Goal: Transaction & Acquisition: Download file/media

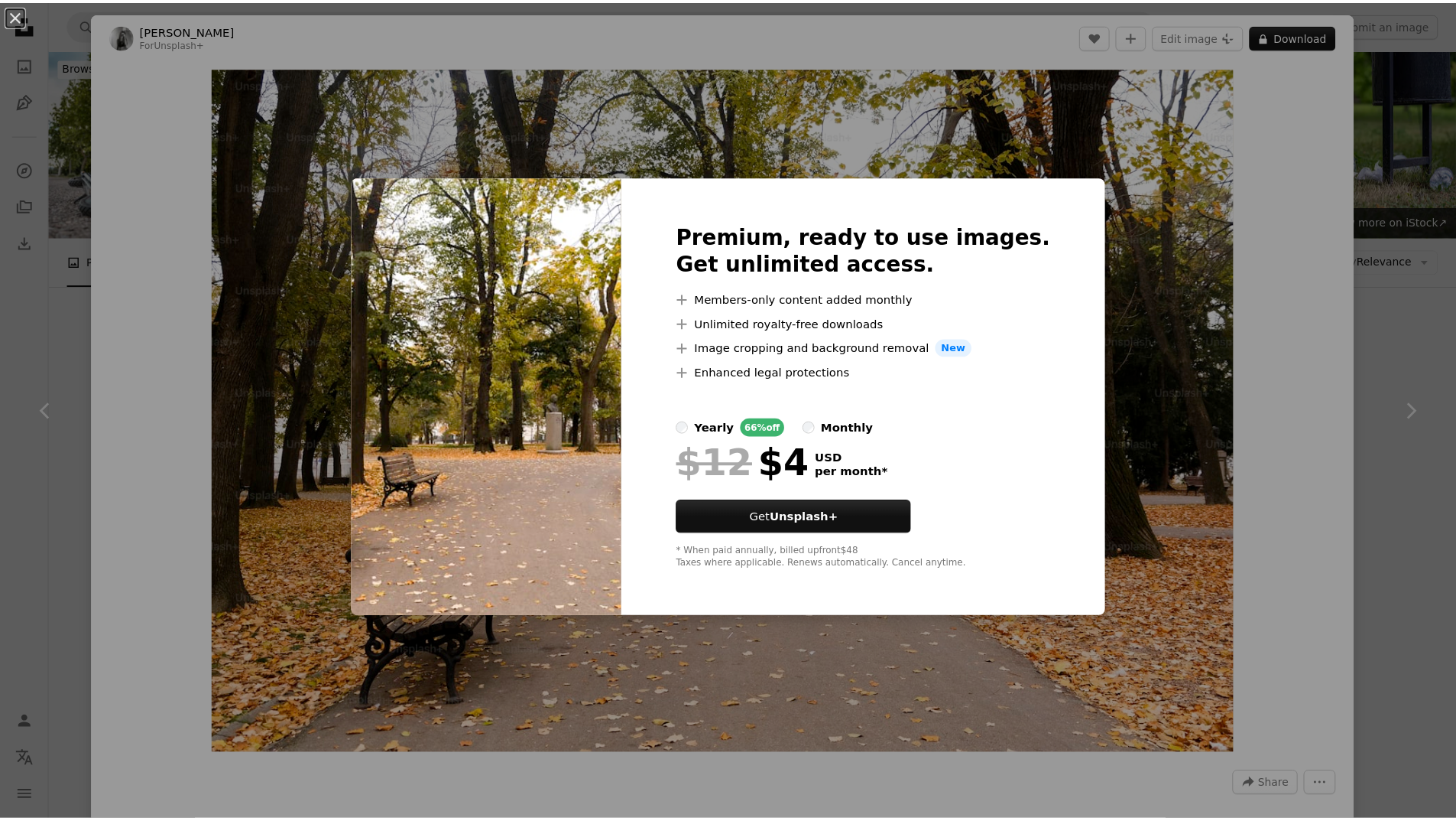
scroll to position [1170, 0]
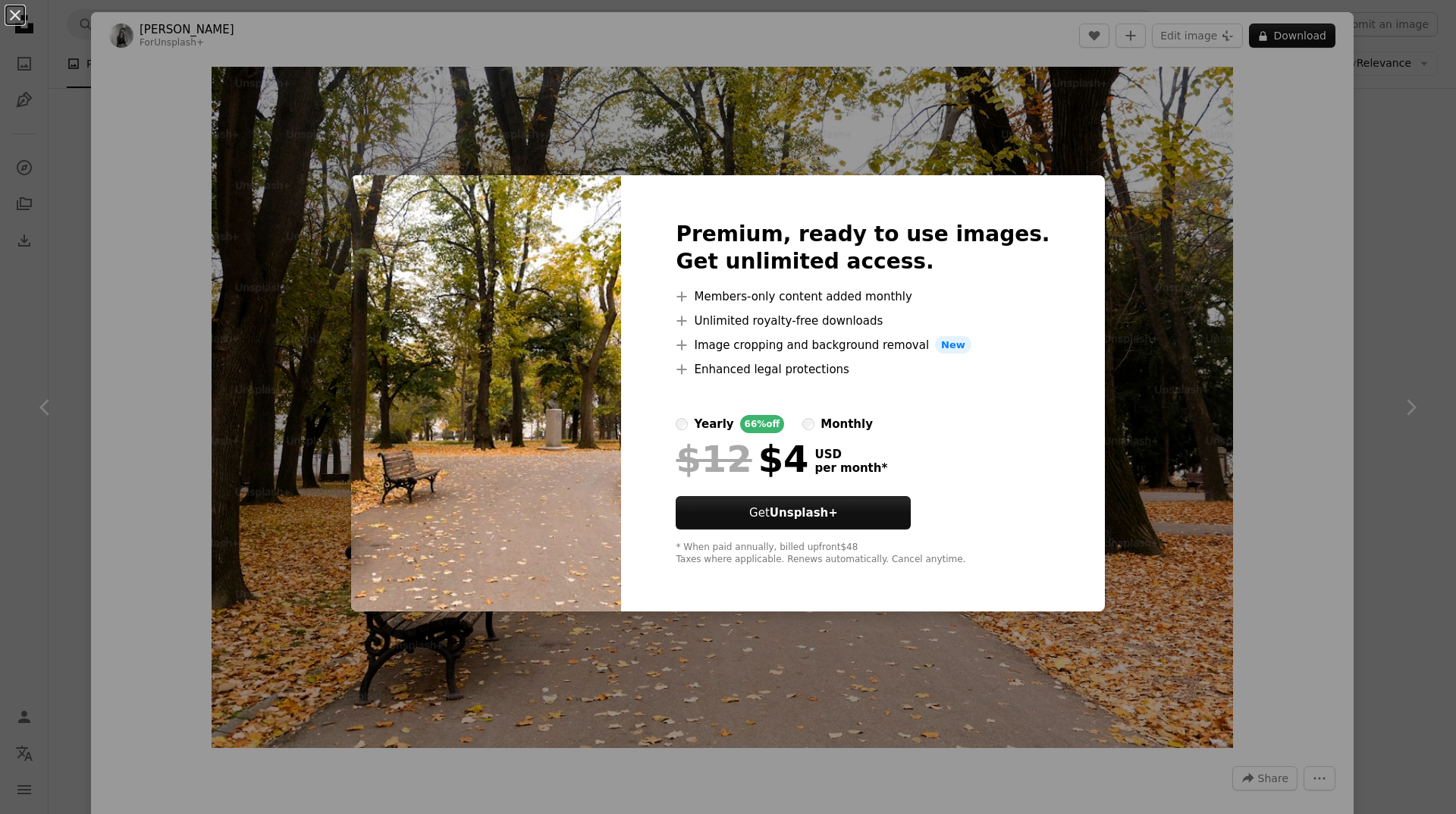
click at [1151, 170] on div "An X shape Premium, ready to use images. Get unlimited access. A plus sign Memb…" at bounding box center [728, 407] width 1456 height 814
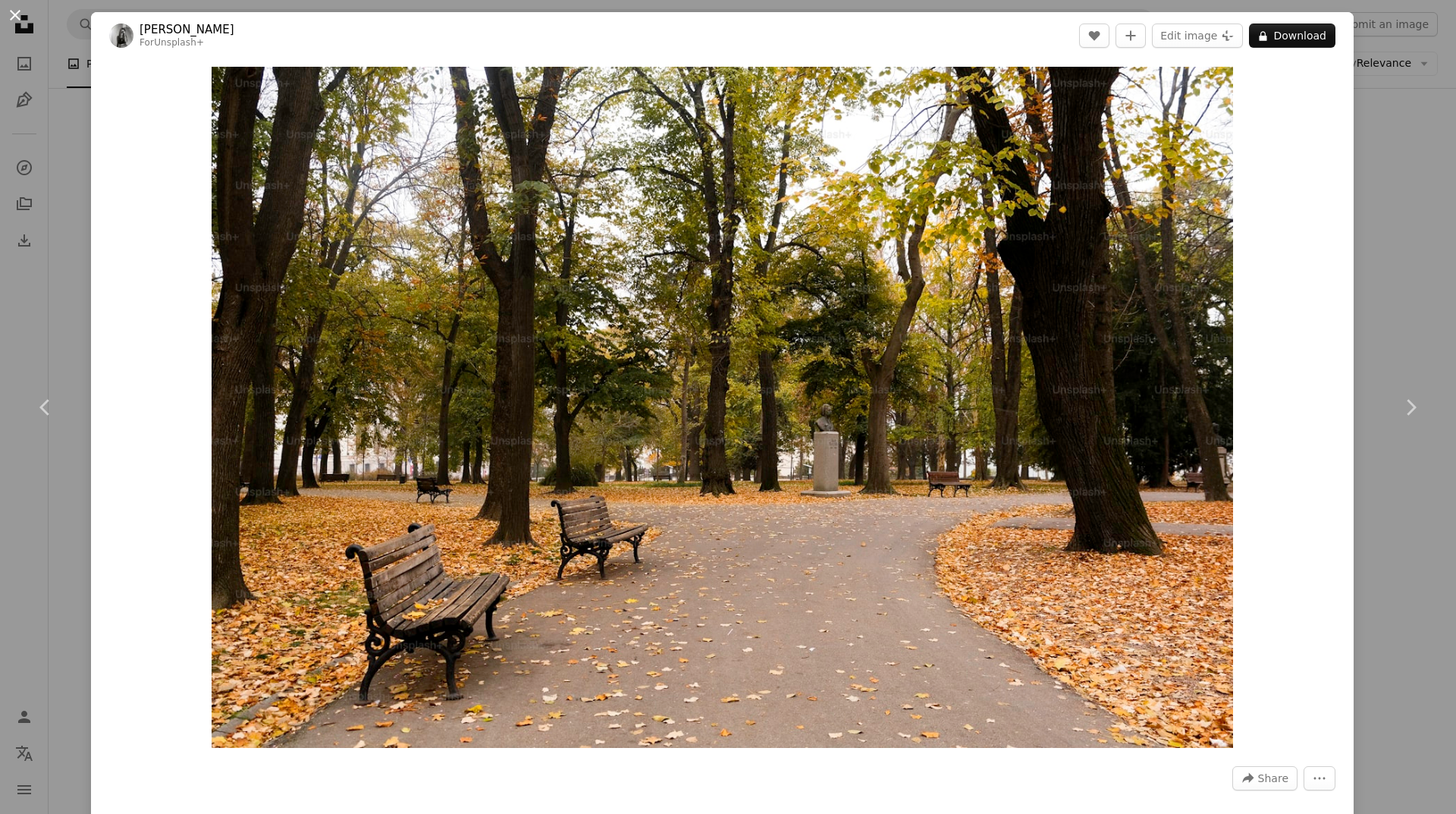
click at [14, 7] on button "An X shape" at bounding box center [15, 15] width 18 height 18
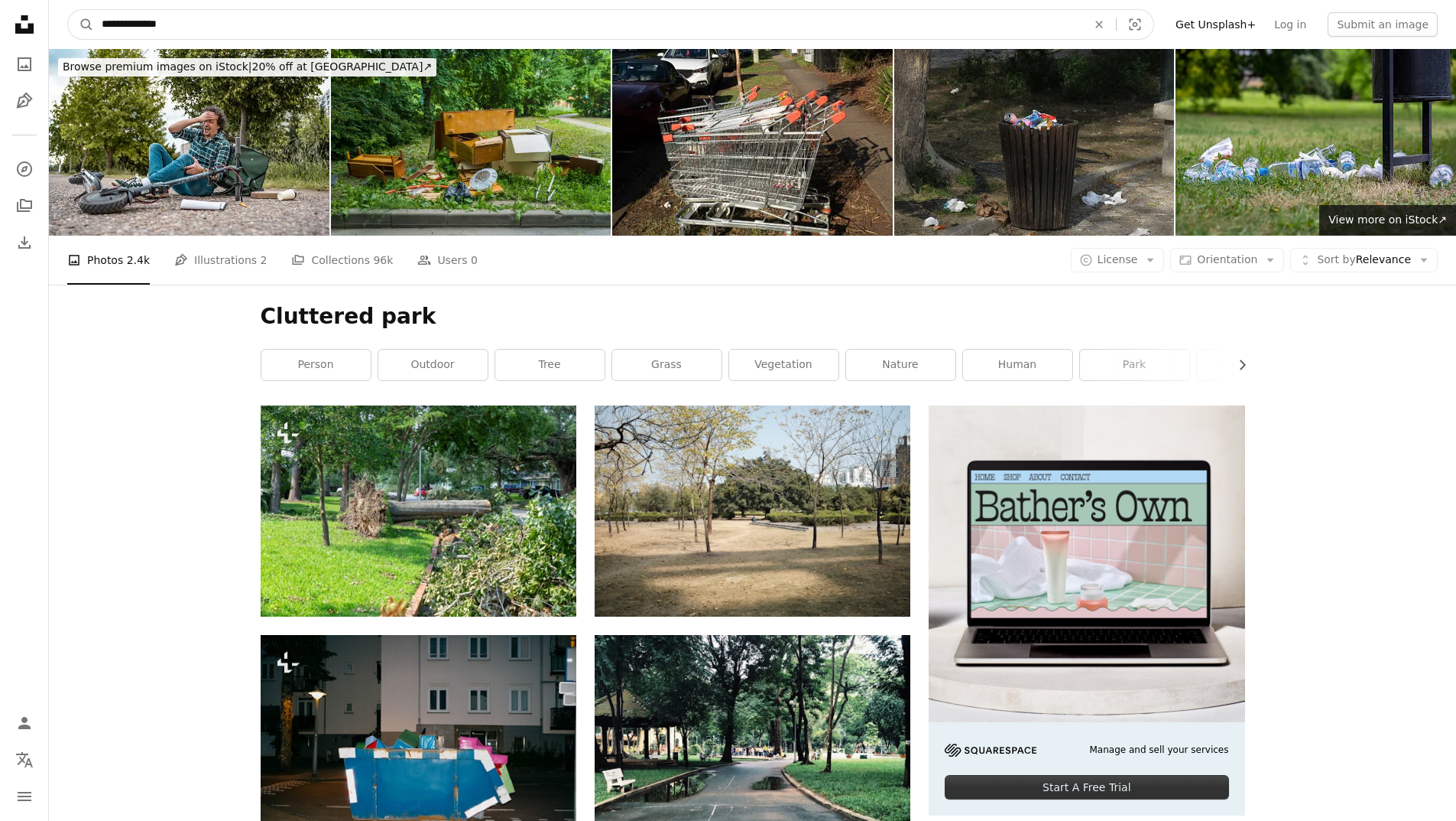
drag, startPoint x: 180, startPoint y: 23, endPoint x: 136, endPoint y: 28, distance: 44.3
click at [136, 28] on input "**********" at bounding box center [588, 24] width 989 height 29
click at [175, 21] on input "**********" at bounding box center [588, 24] width 989 height 29
drag, startPoint x: 171, startPoint y: 21, endPoint x: 148, endPoint y: 36, distance: 27.5
click at [148, 36] on input "**********" at bounding box center [588, 24] width 989 height 29
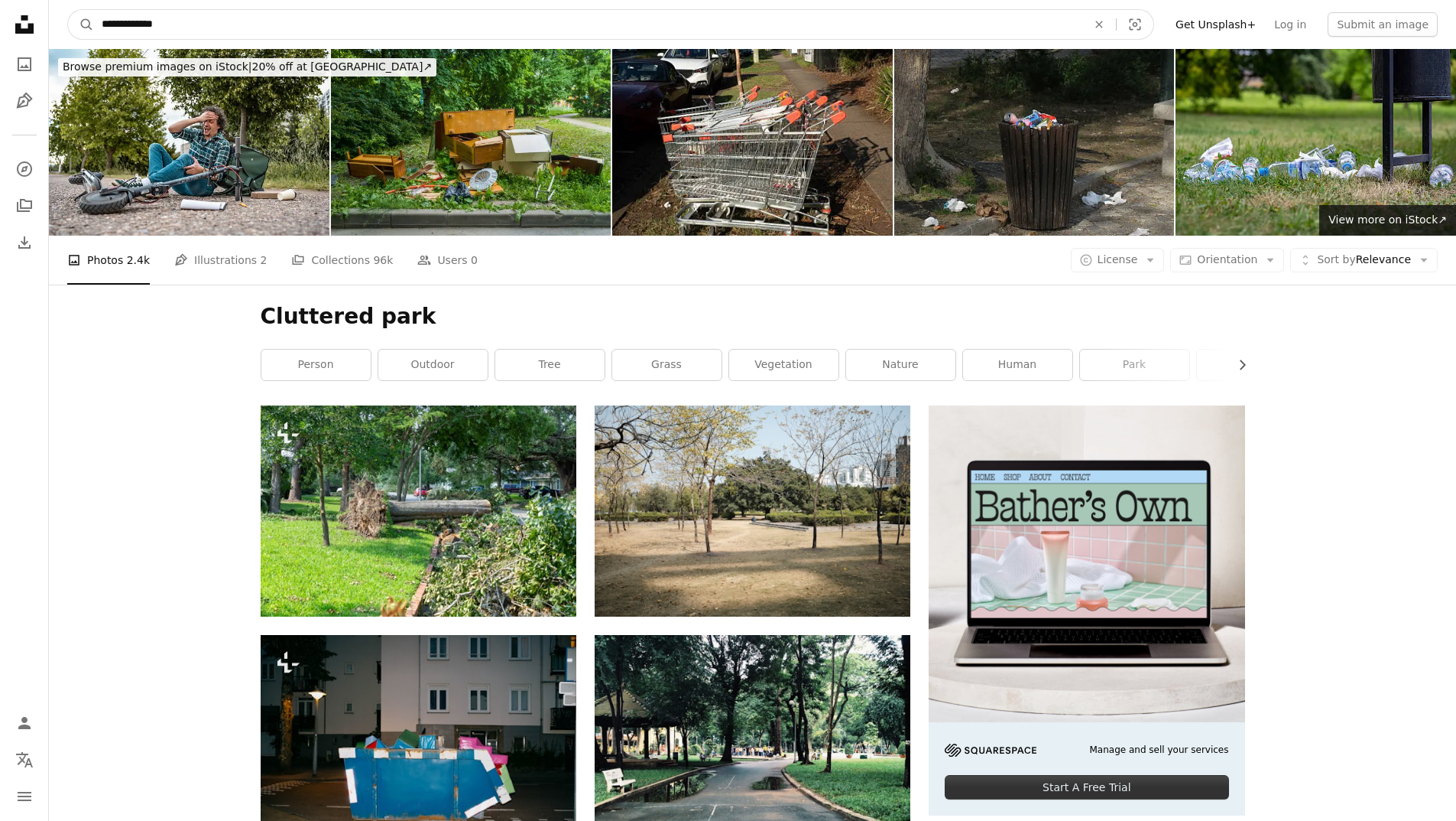
type input "**********"
click button "A magnifying glass" at bounding box center [81, 24] width 26 height 29
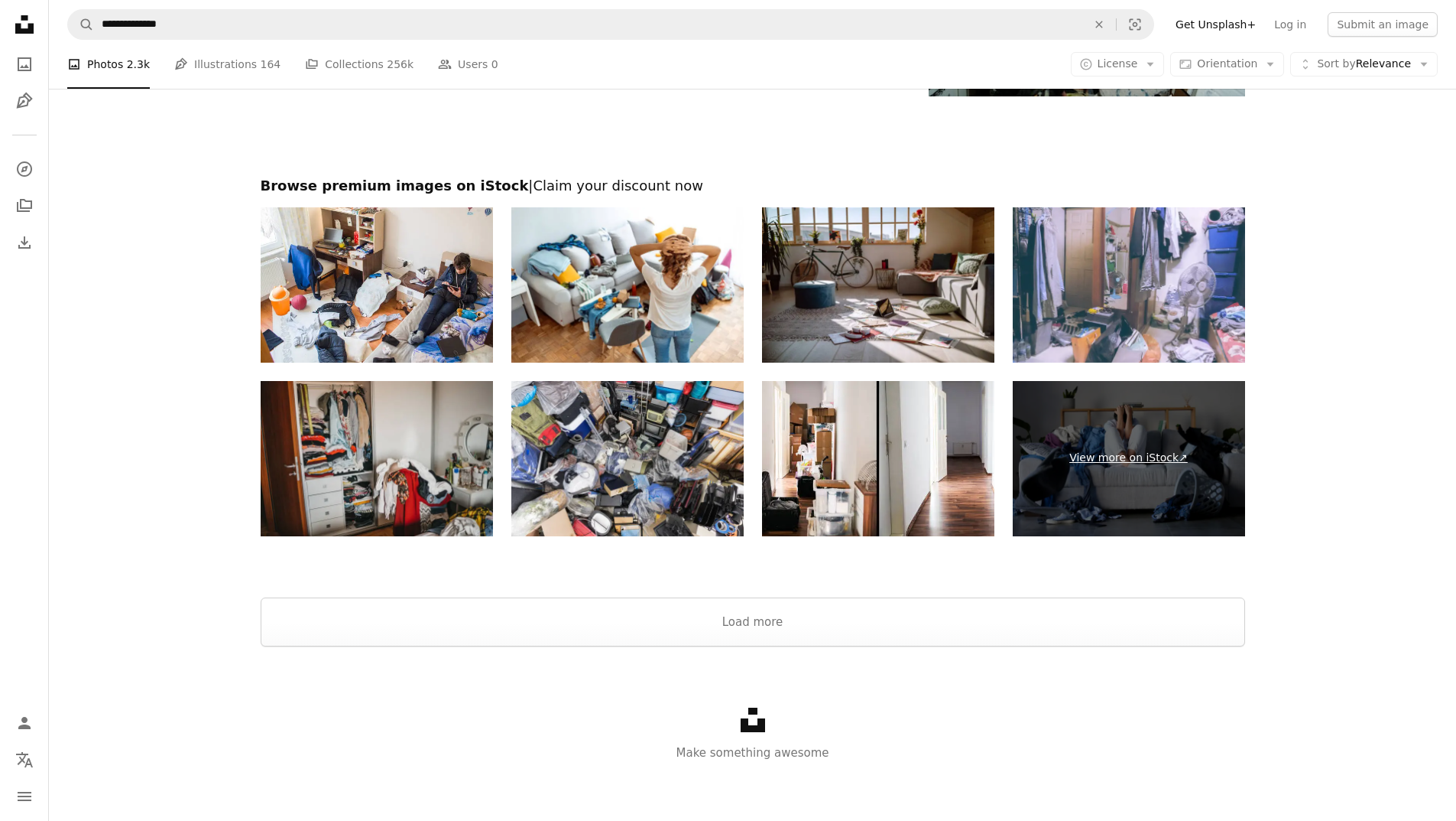
scroll to position [2303, 0]
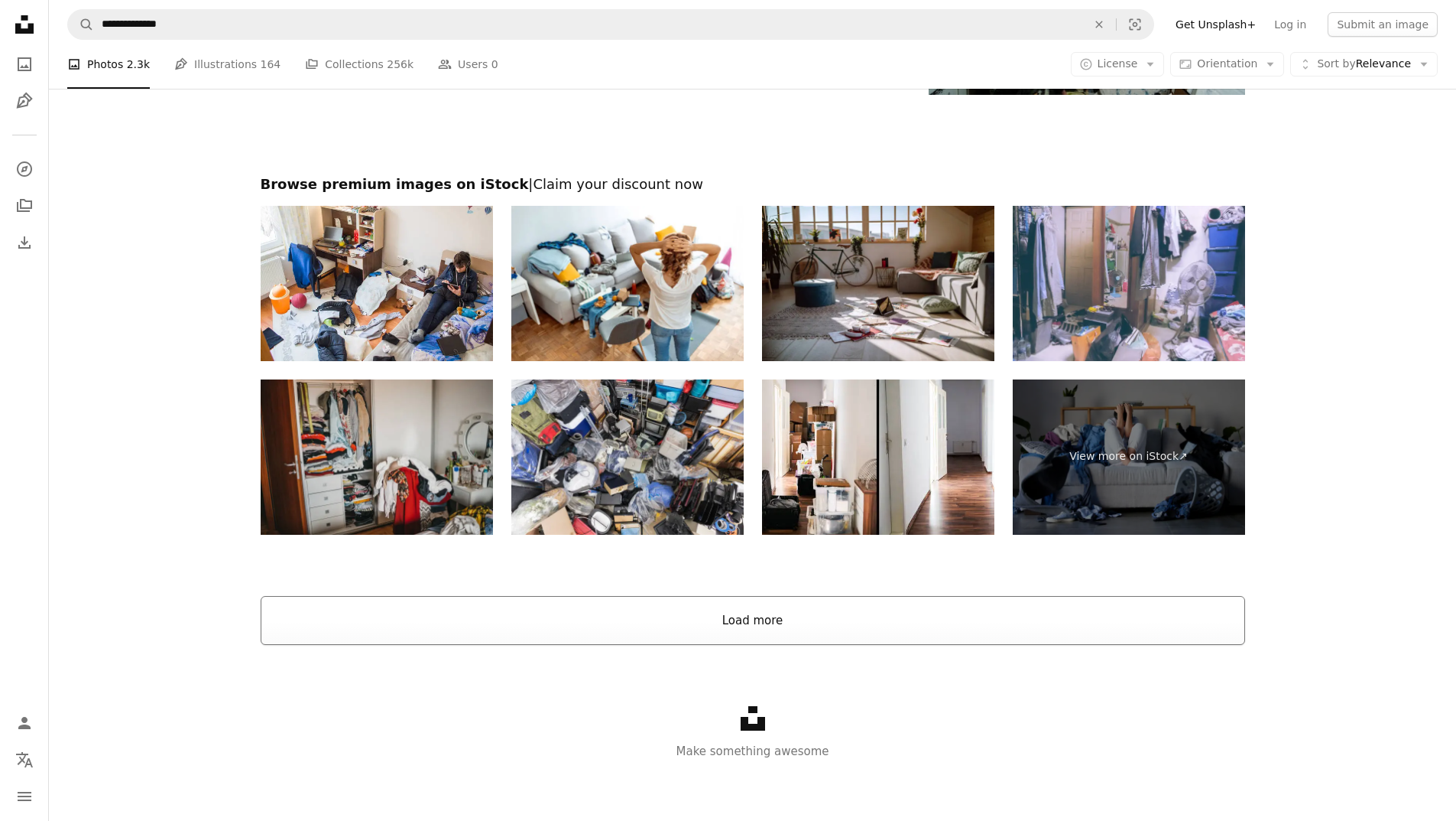
click at [713, 624] on button "Load more" at bounding box center [753, 620] width 985 height 49
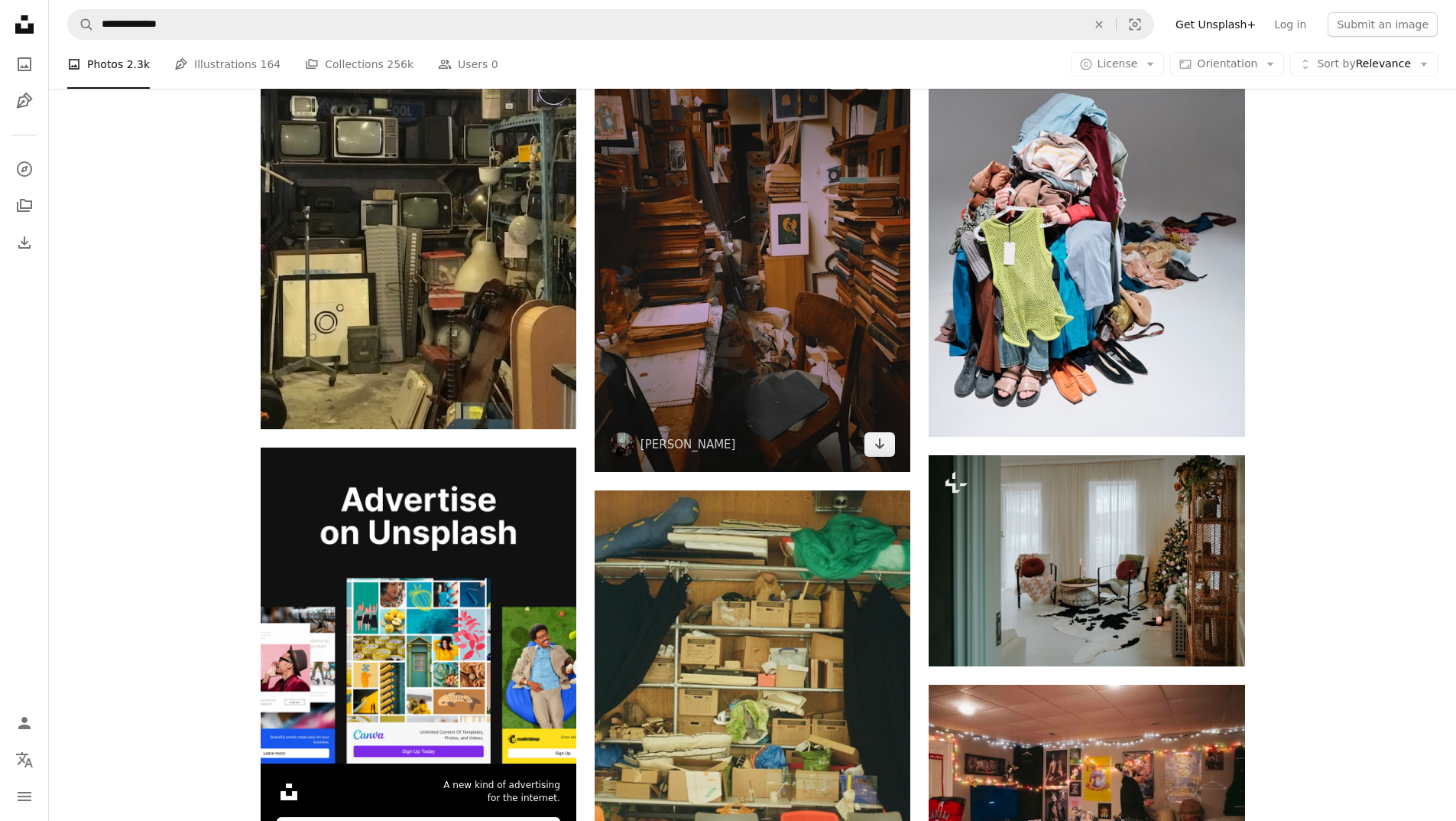
scroll to position [2761, 0]
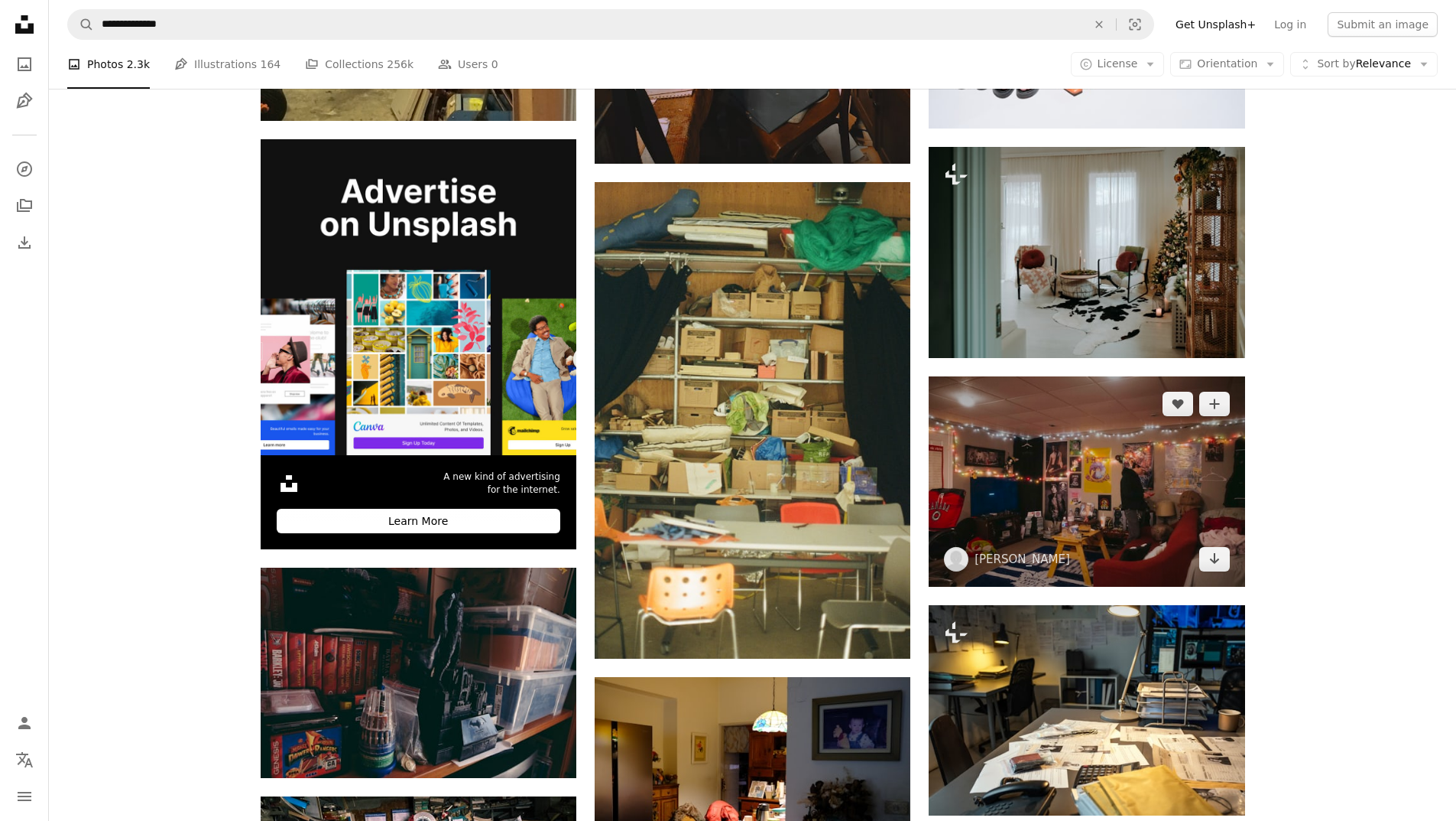
click at [986, 510] on img at bounding box center [1087, 481] width 316 height 210
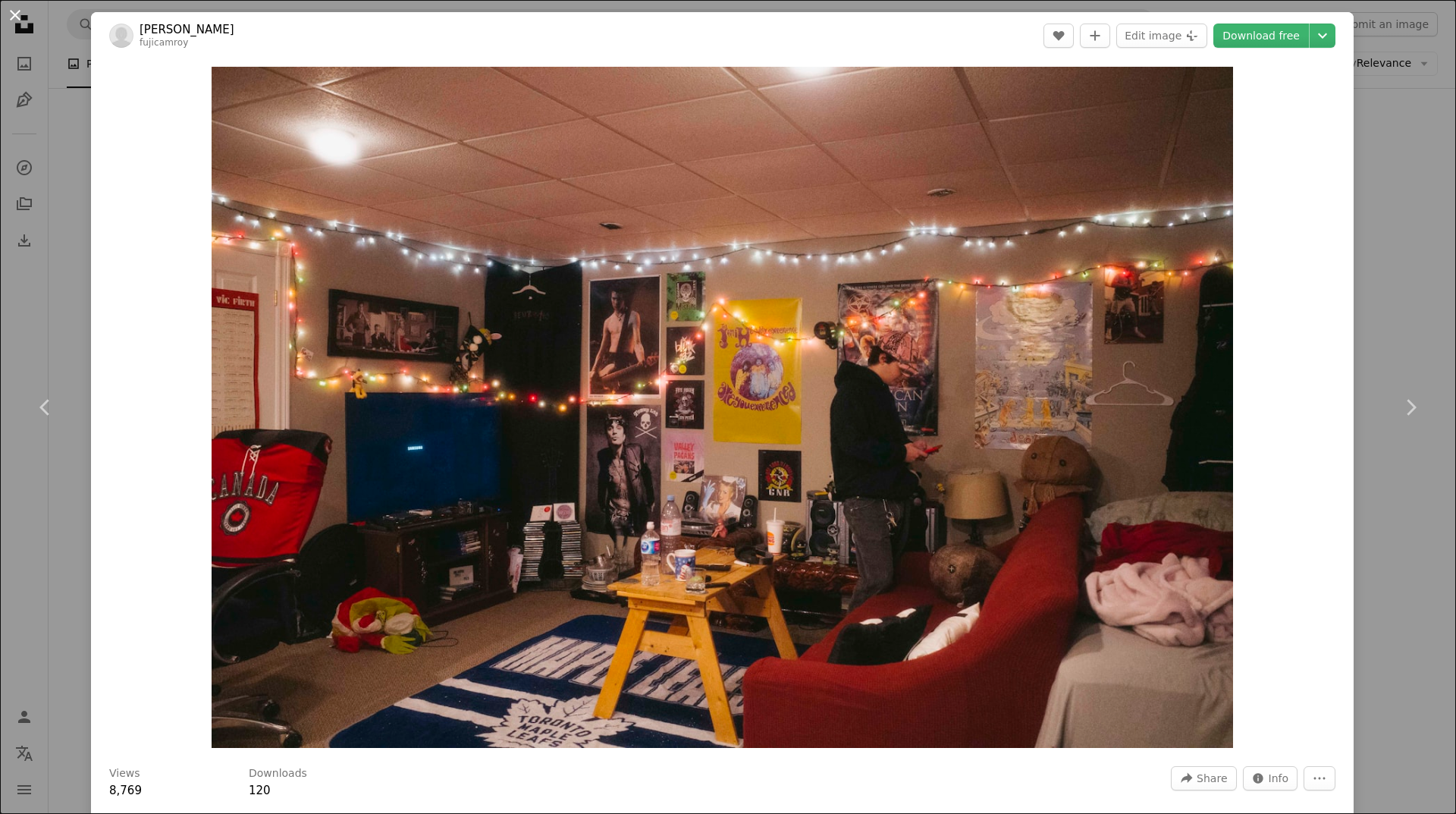
click at [14, 13] on button "An X shape" at bounding box center [15, 15] width 18 height 18
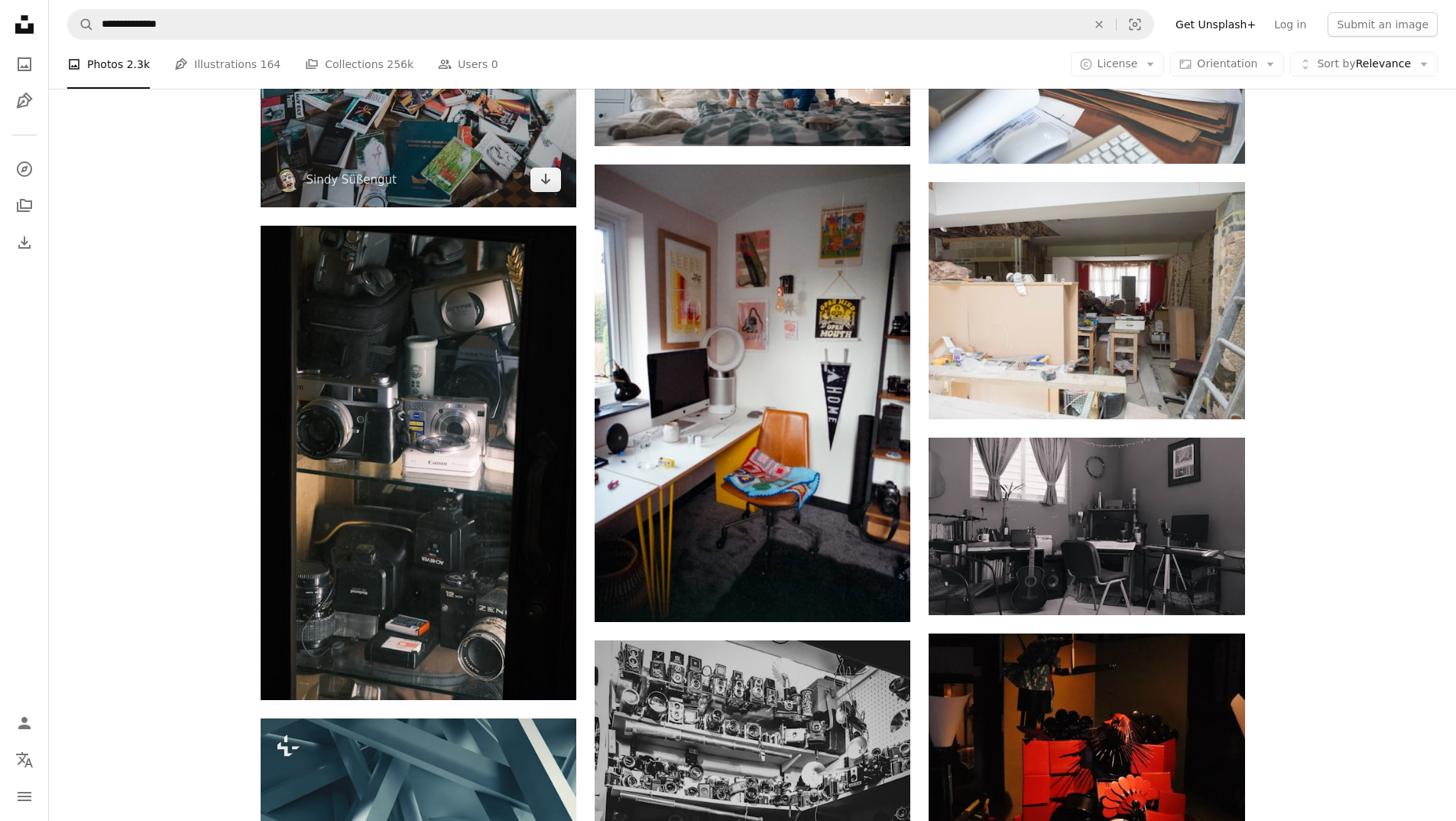
scroll to position [7504, 0]
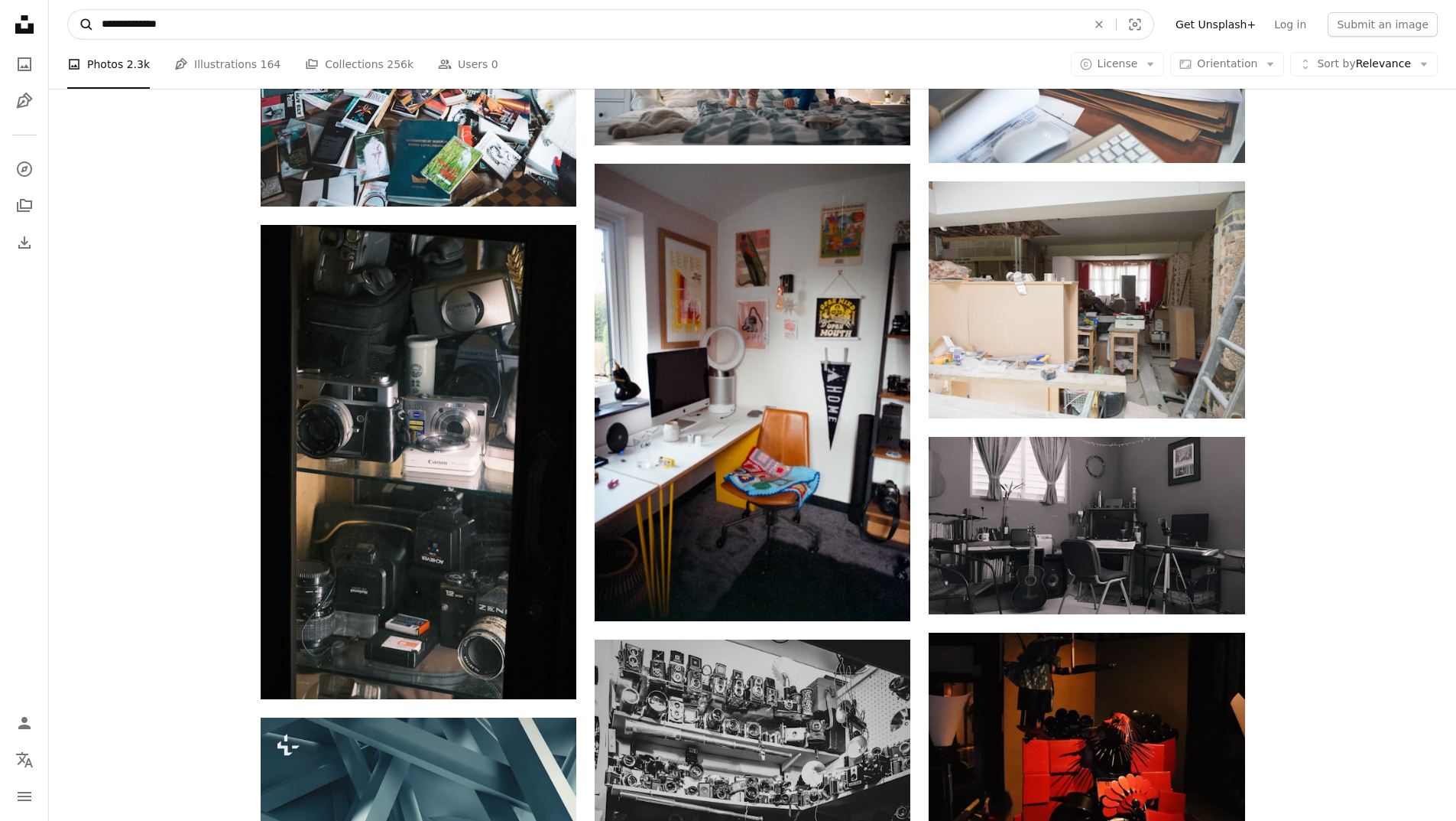
drag, startPoint x: 144, startPoint y: 20, endPoint x: 92, endPoint y: 23, distance: 52.1
click at [92, 23] on form "**********" at bounding box center [610, 24] width 1087 height 31
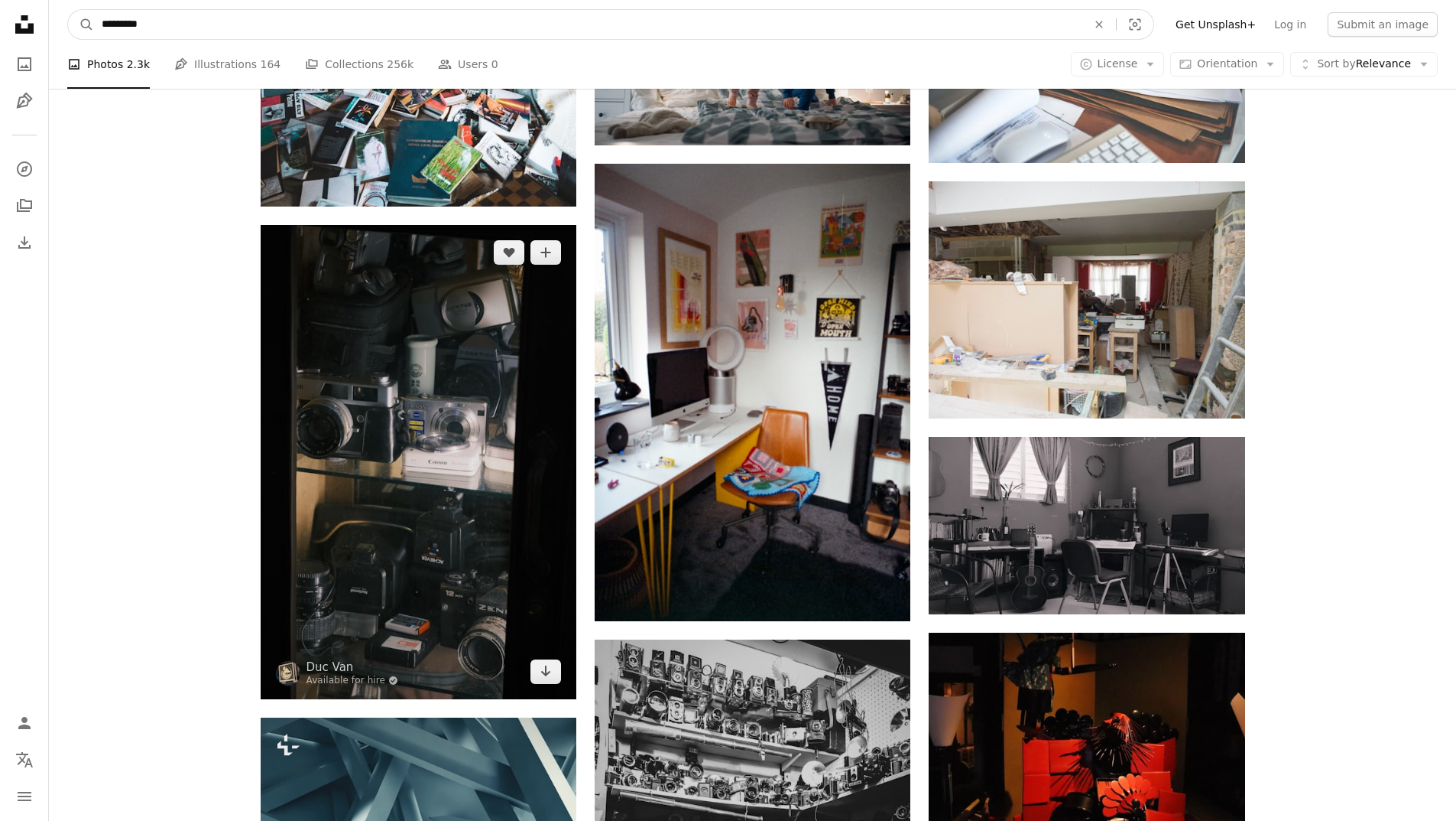
type input "**********"
click button "A magnifying glass" at bounding box center [81, 24] width 26 height 29
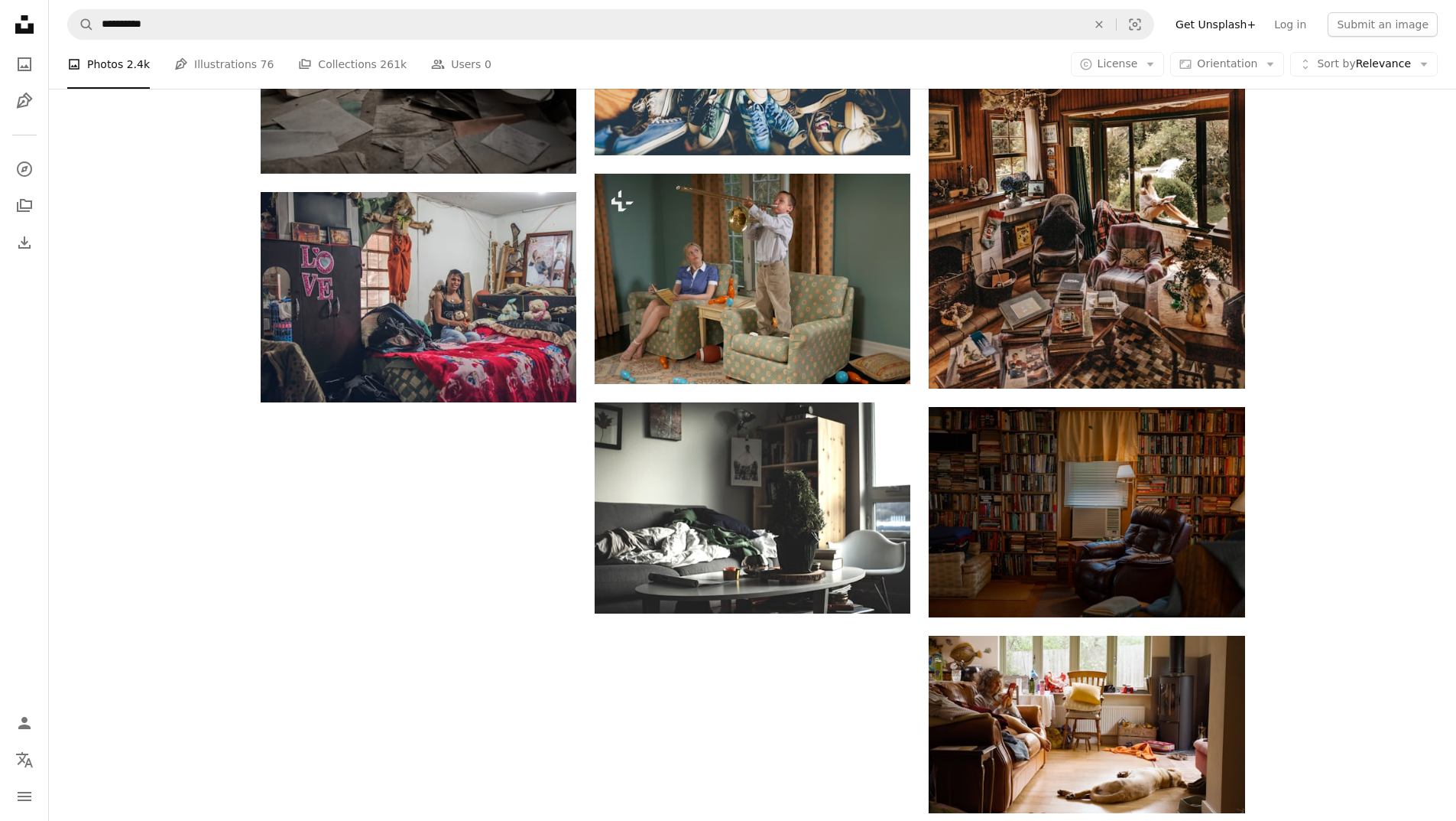
scroll to position [2065, 0]
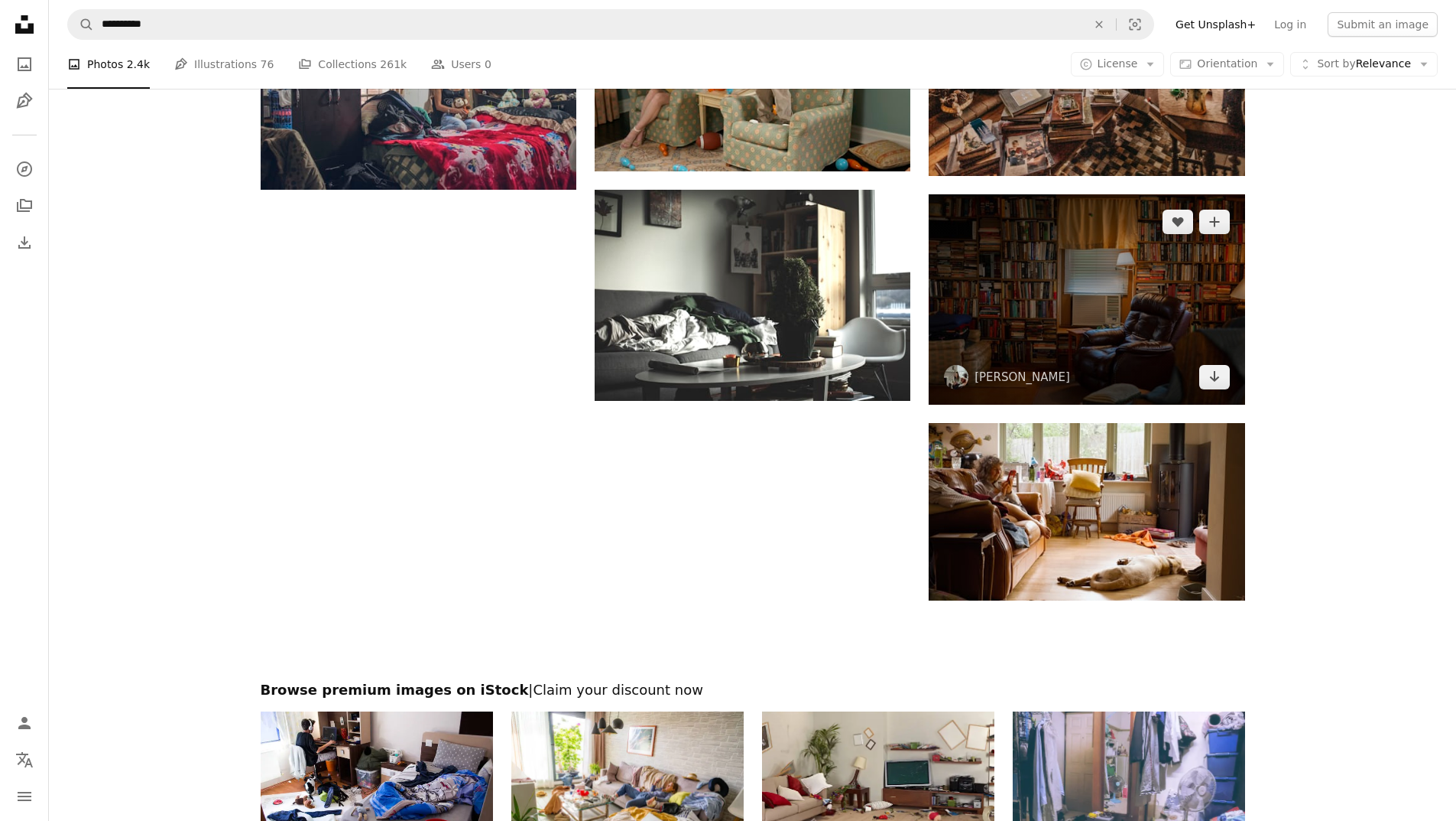
click at [1093, 302] on img at bounding box center [1087, 299] width 316 height 210
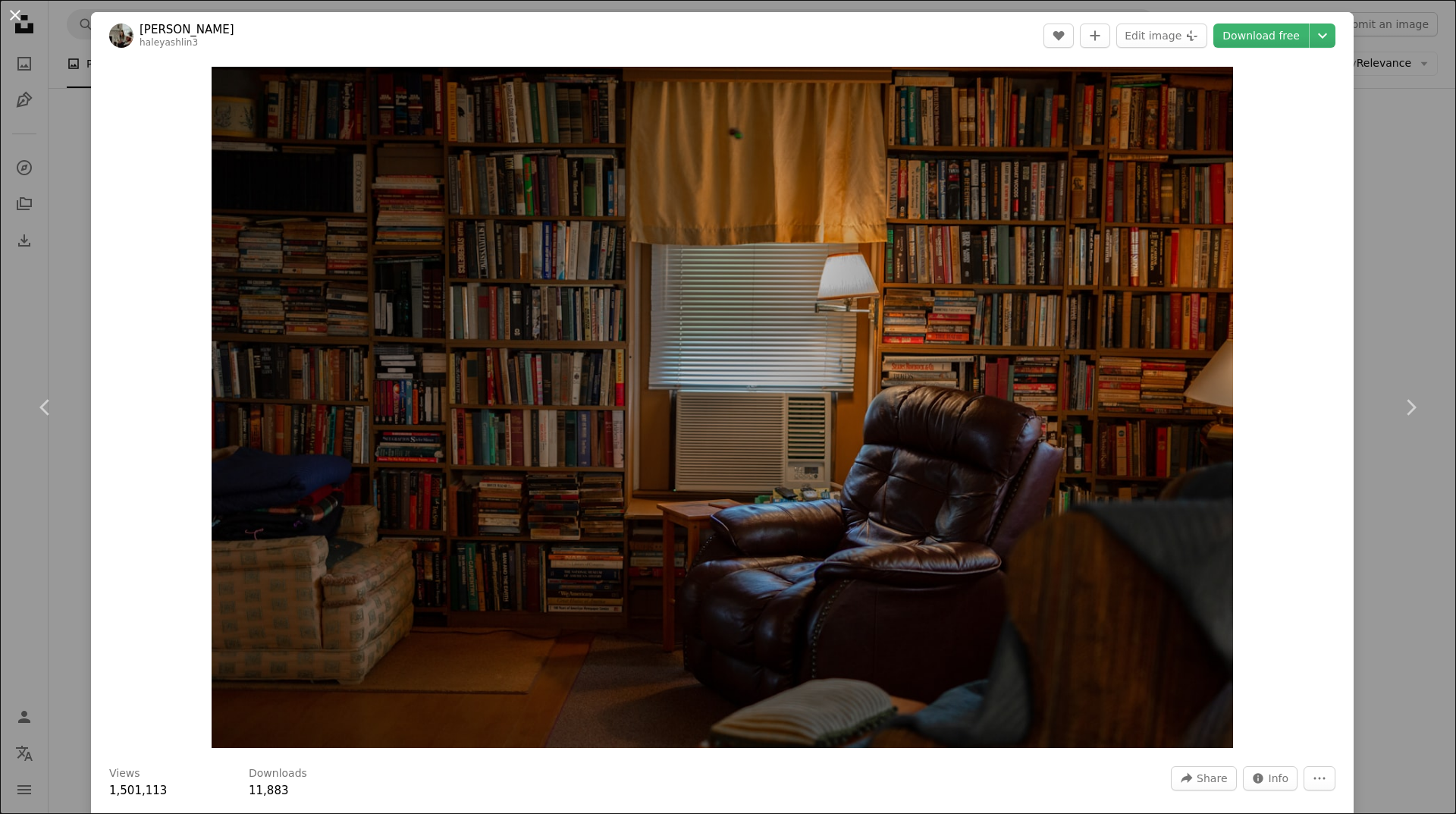
click at [22, 23] on button "An X shape" at bounding box center [15, 15] width 18 height 18
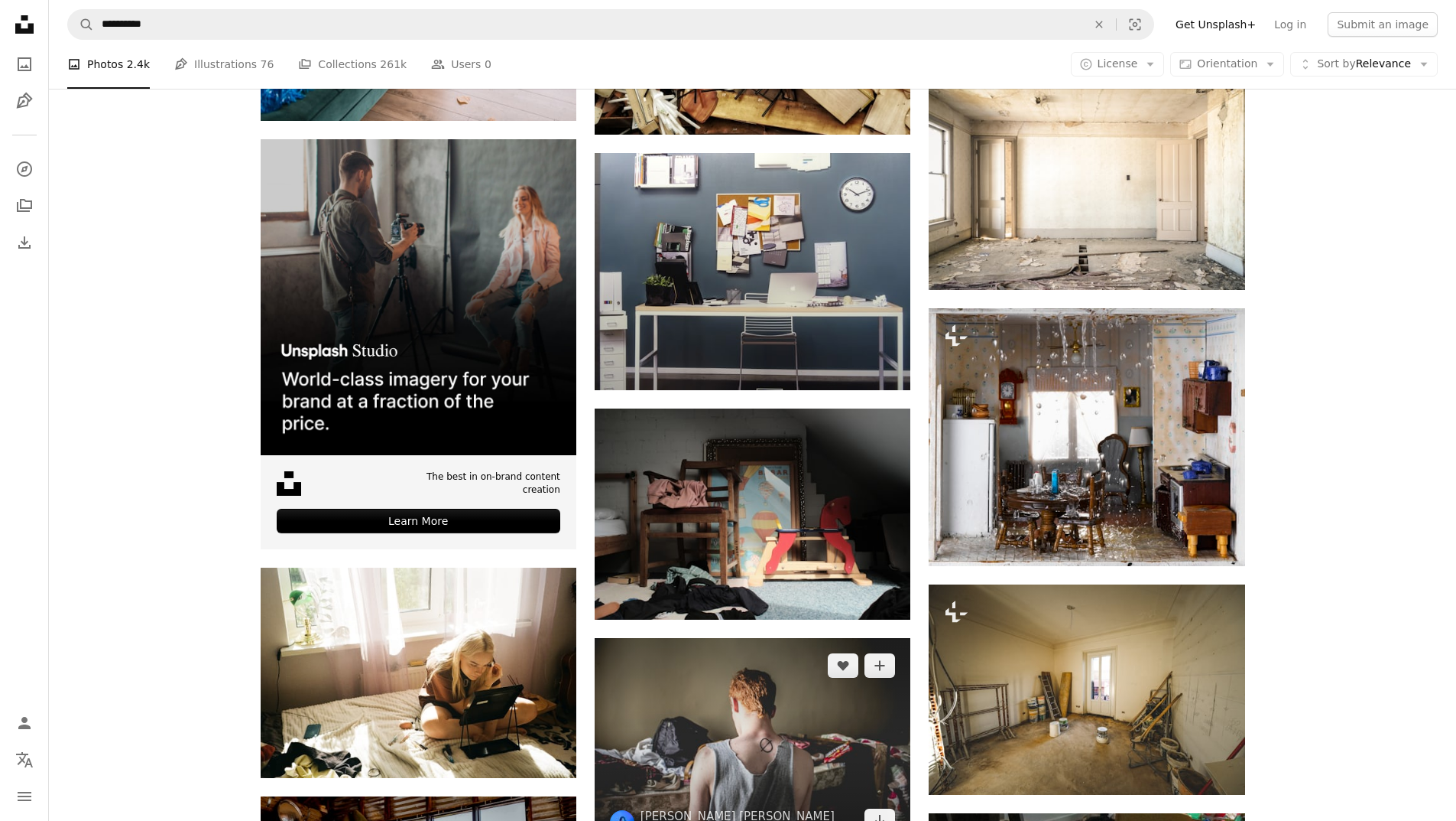
scroll to position [3136, 0]
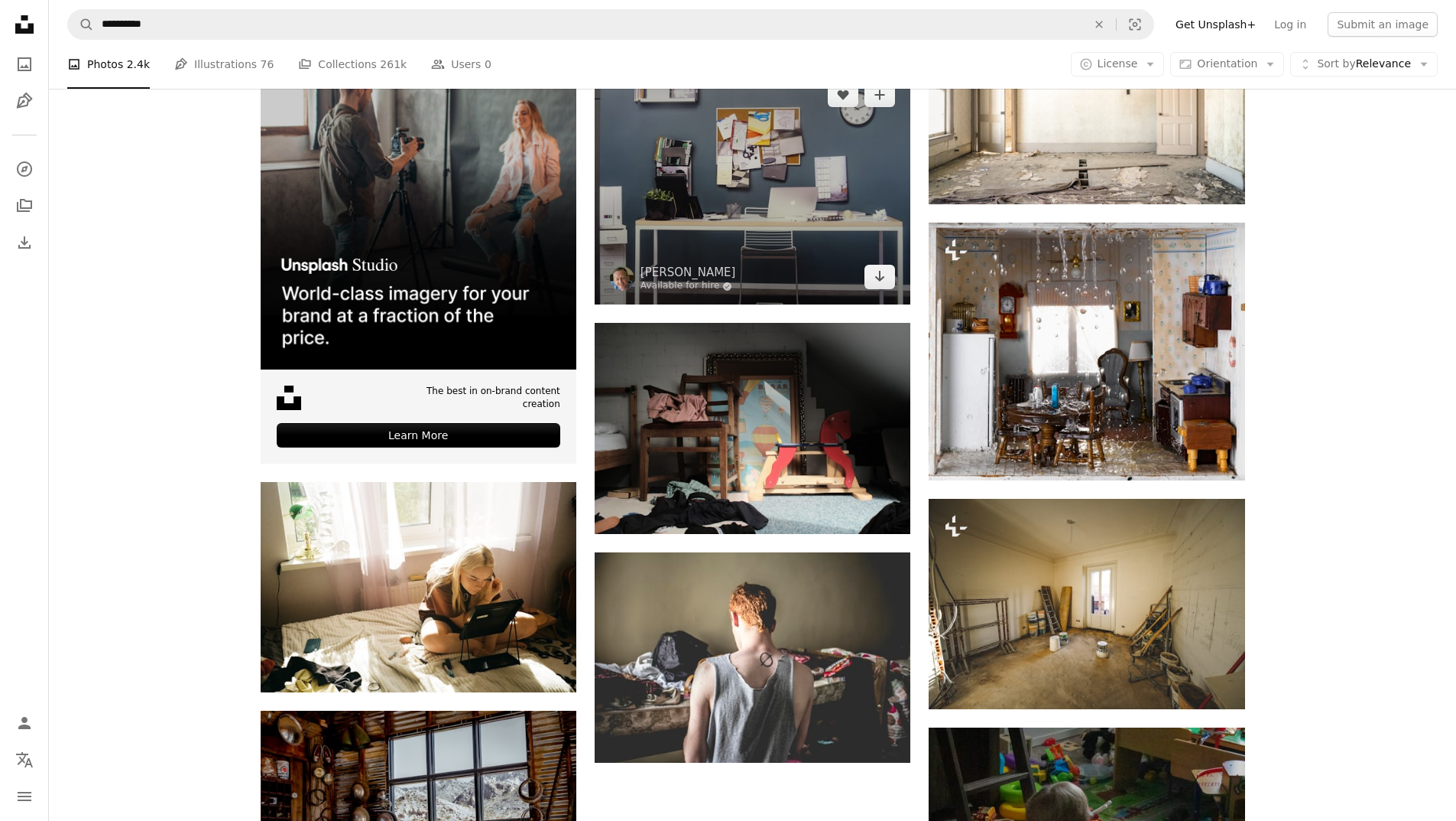
click at [725, 231] on img at bounding box center [753, 185] width 316 height 237
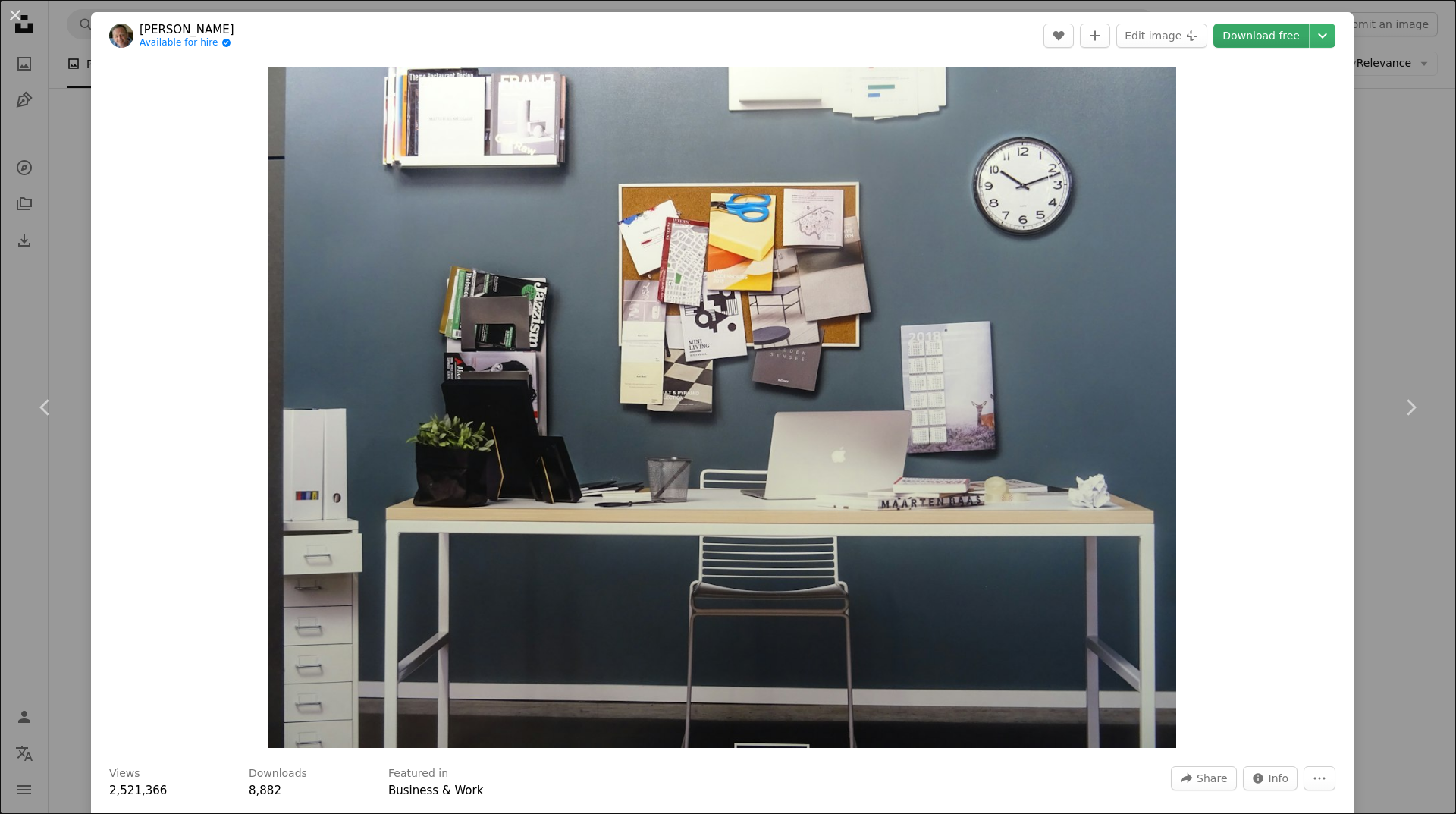
click at [1268, 34] on link "Download free" at bounding box center [1261, 35] width 95 height 24
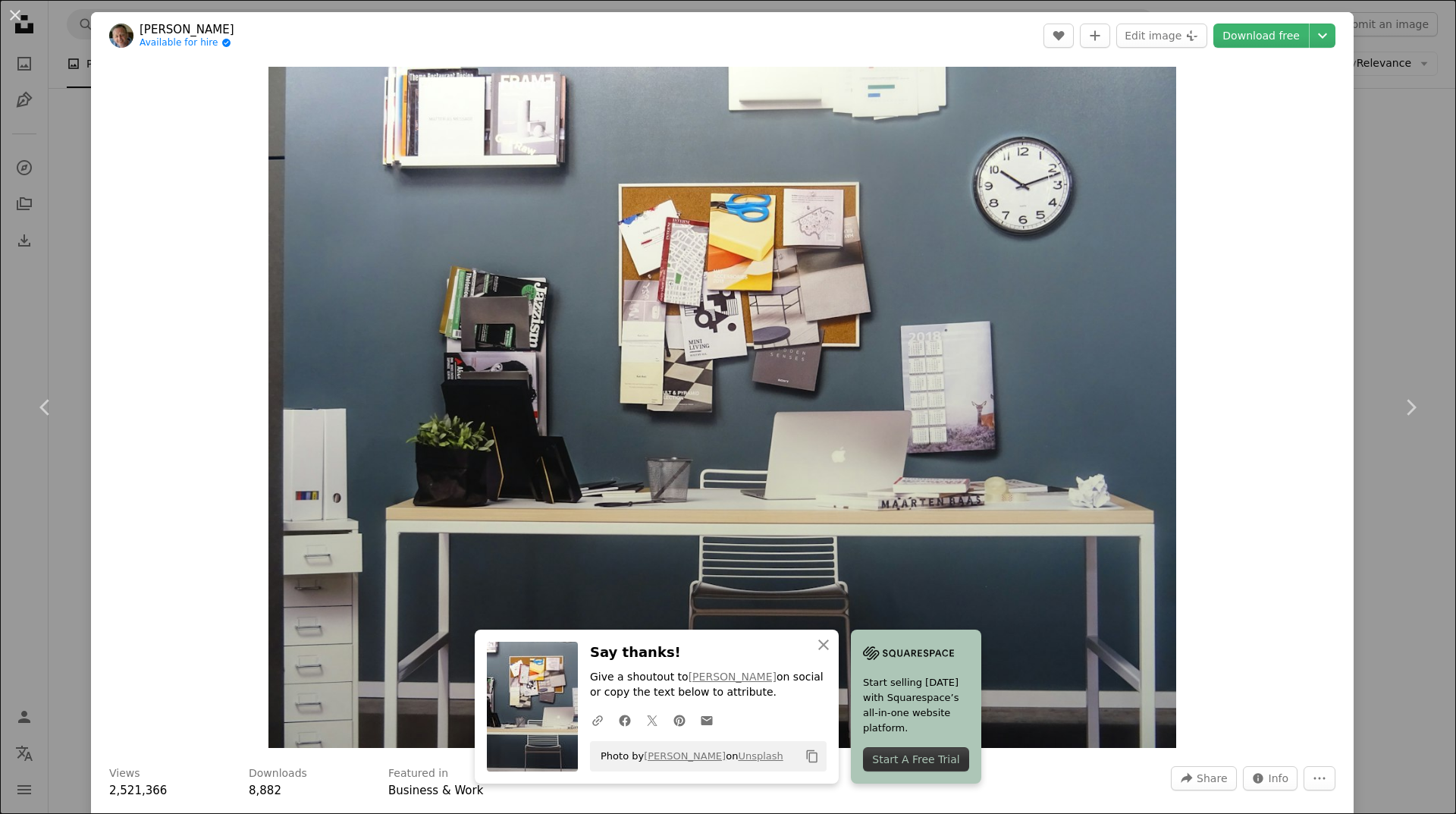
click at [16, 6] on button "An X shape" at bounding box center [15, 15] width 18 height 18
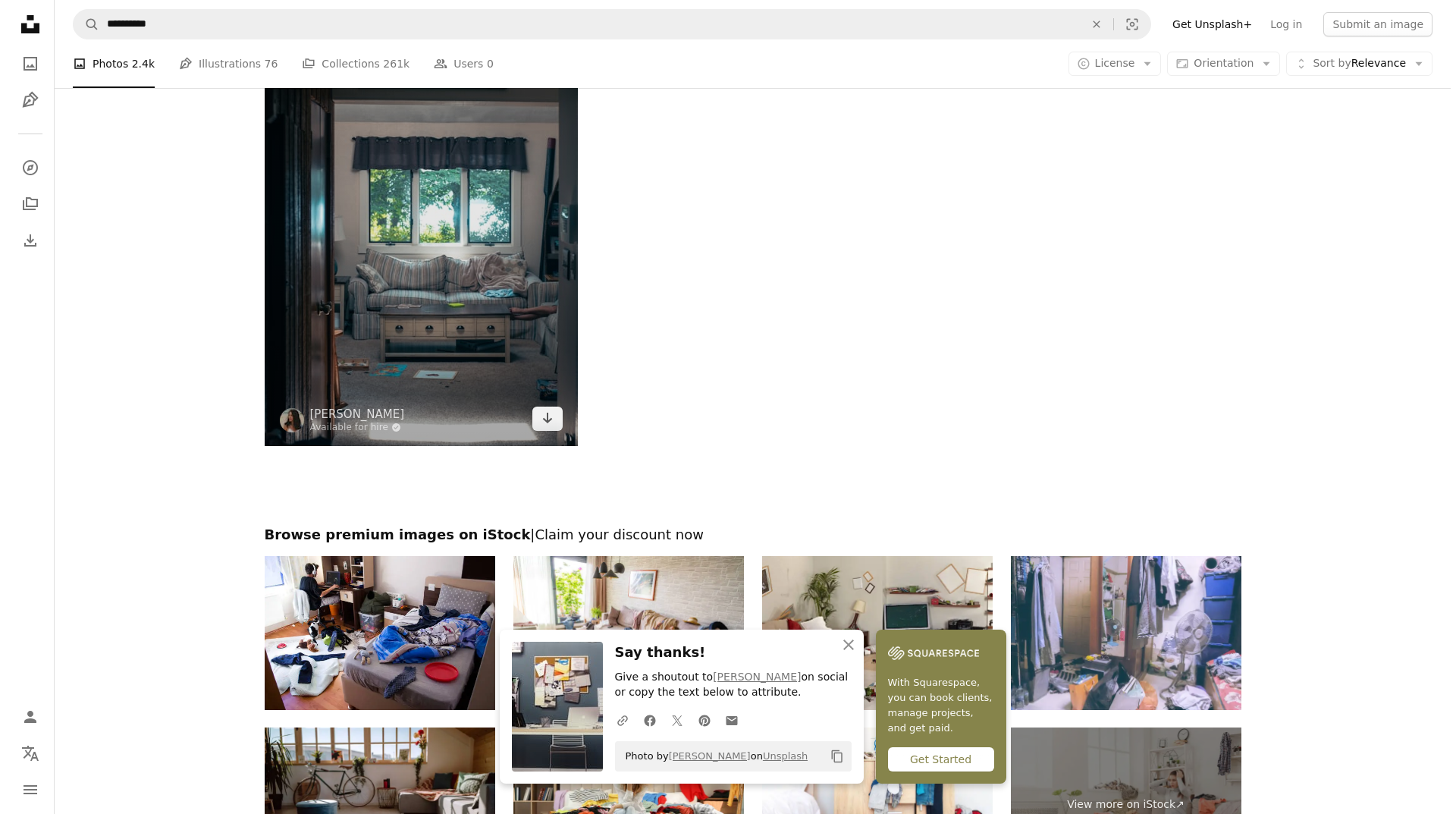
scroll to position [4323, 0]
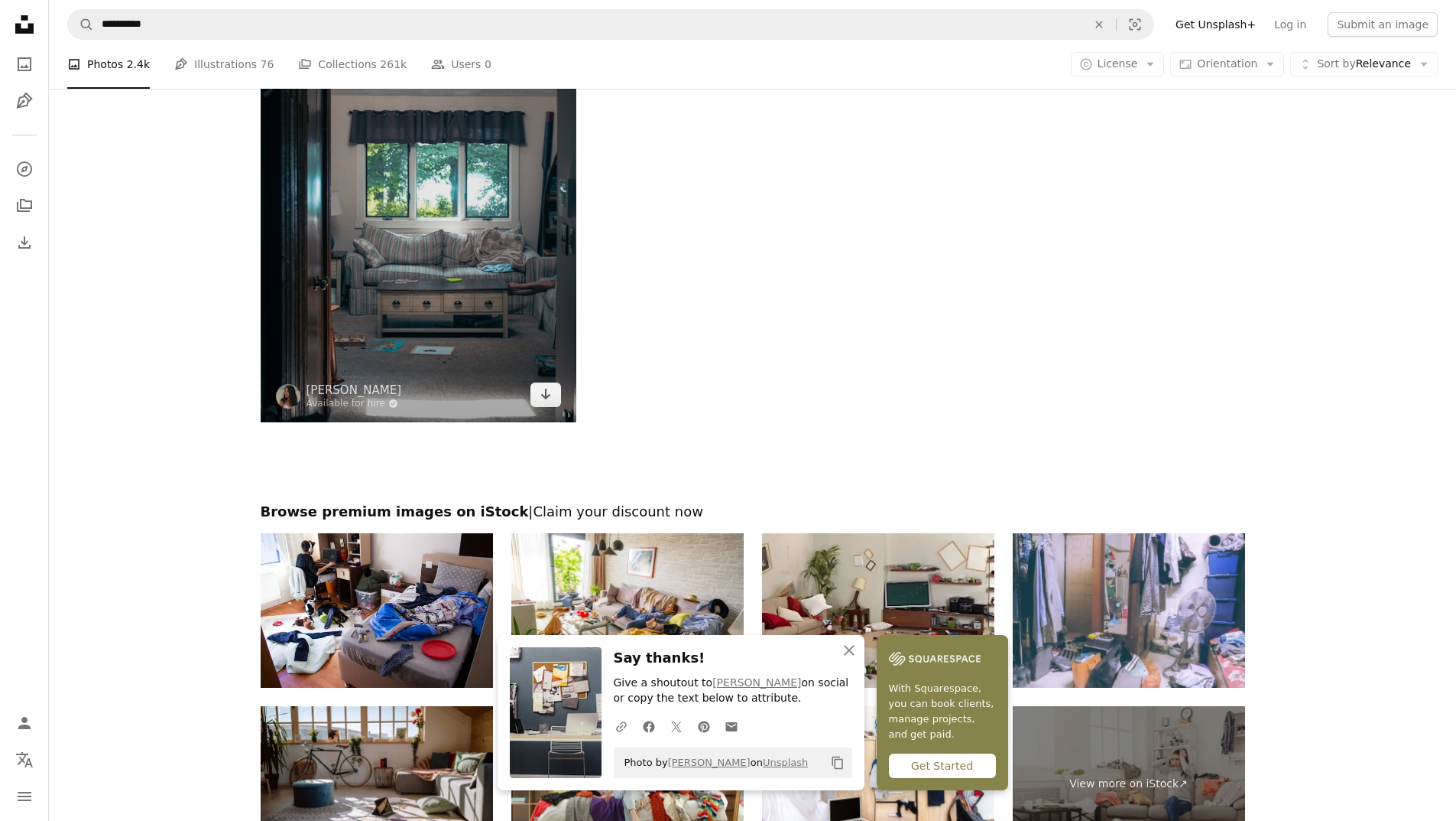
click at [512, 326] on img at bounding box center [418, 184] width 316 height 476
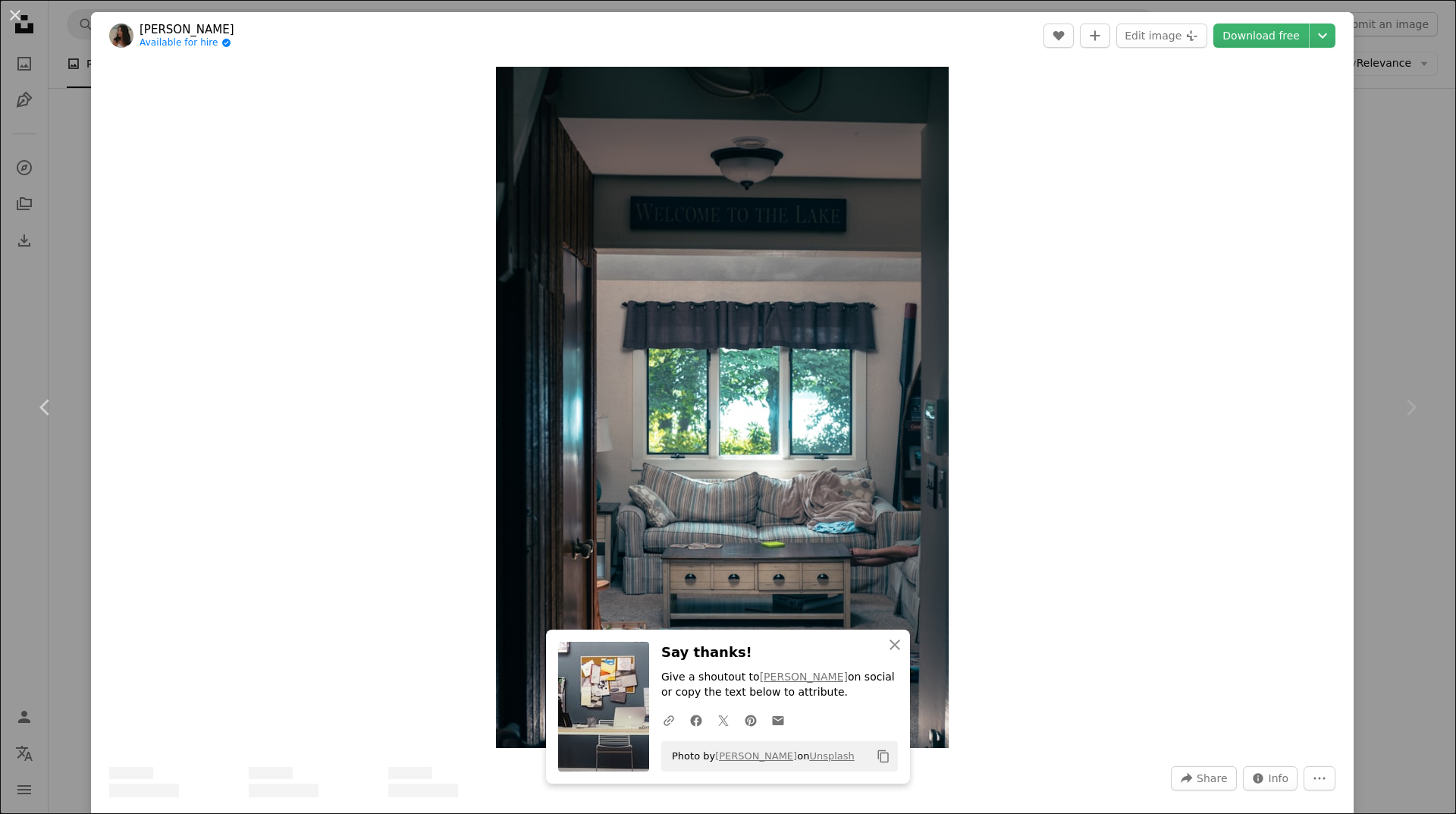
click at [508, 323] on img "Zoom in on this image" at bounding box center [722, 407] width 452 height 681
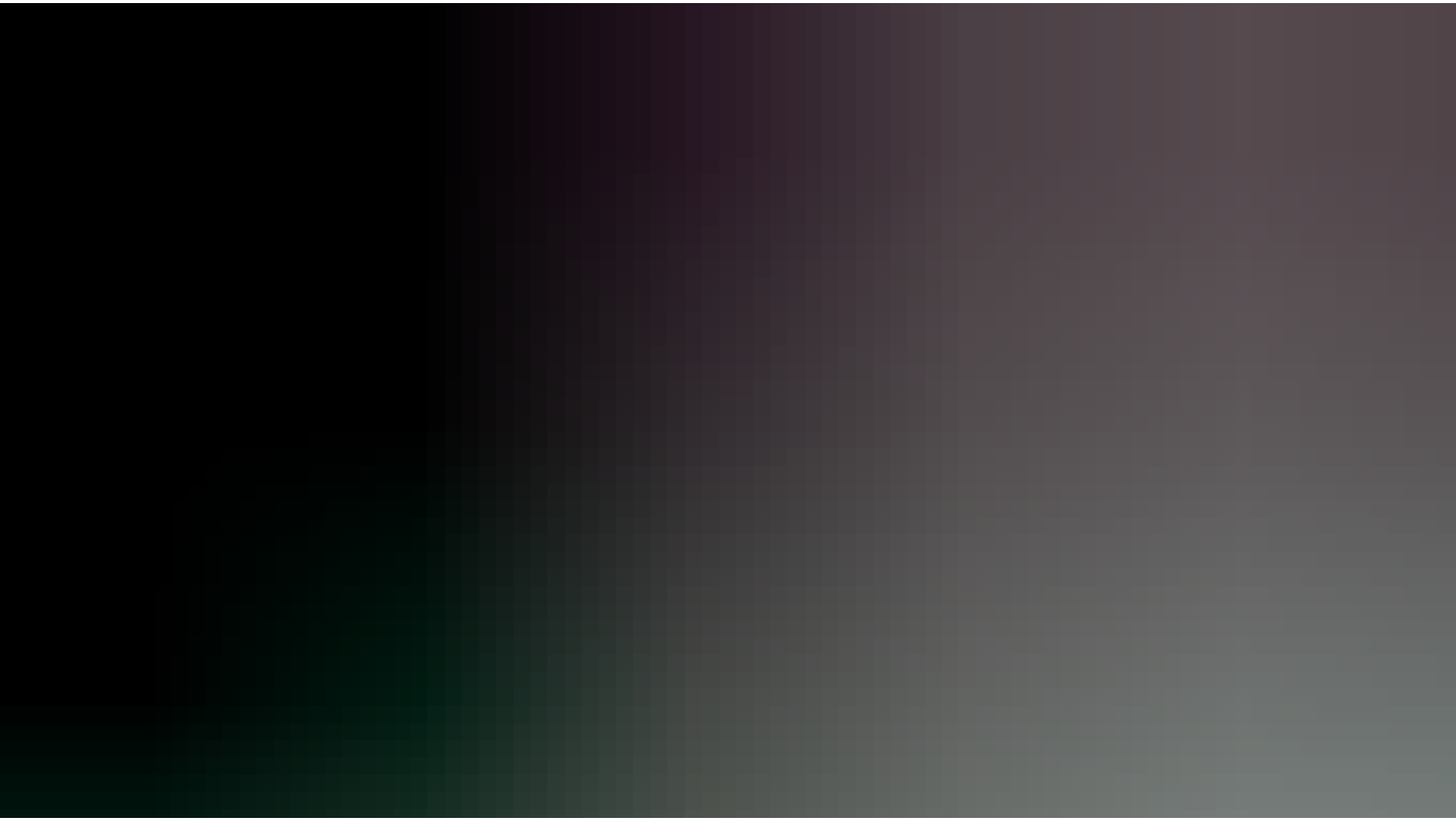
scroll to position [679, 0]
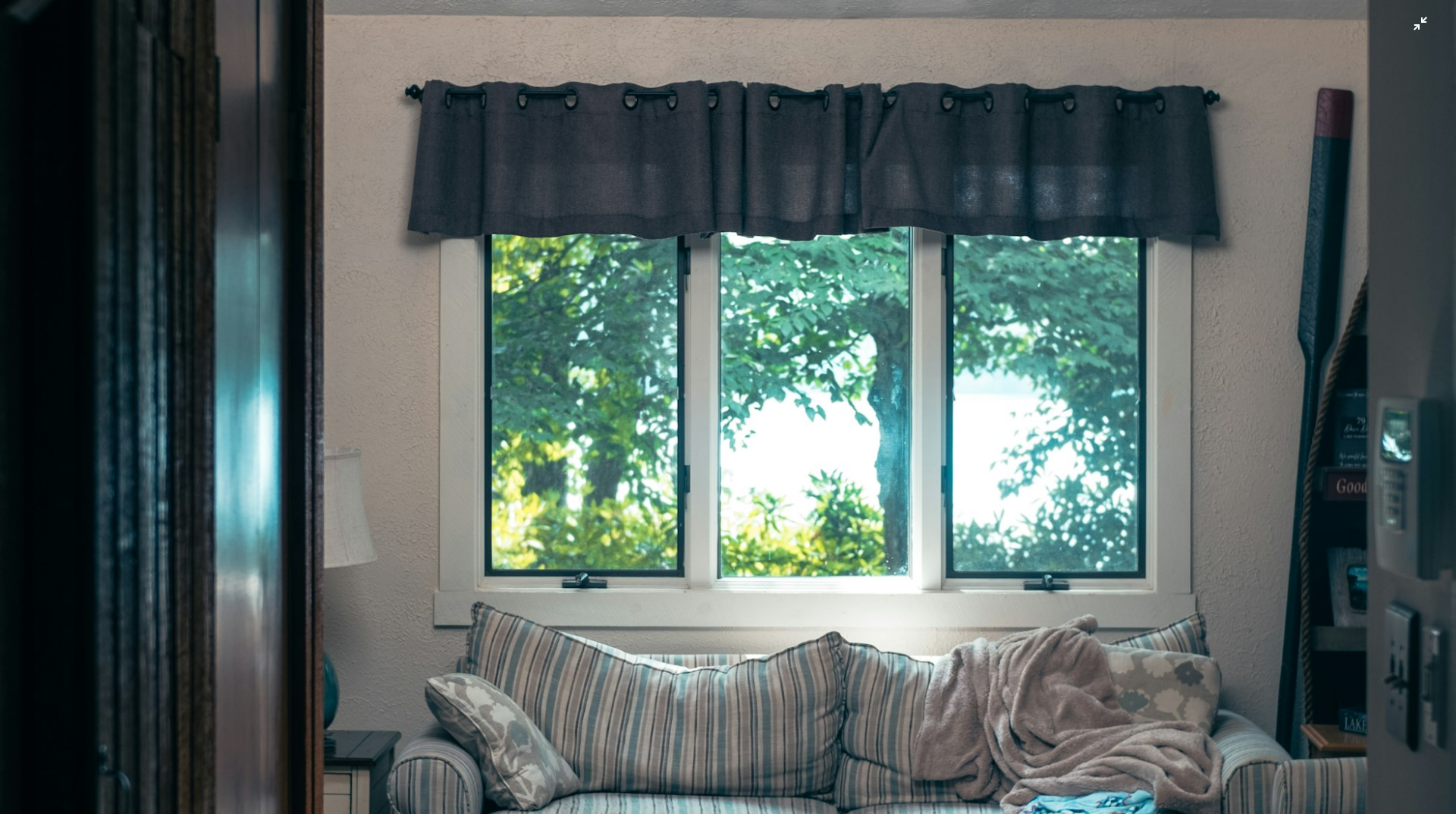
click at [828, 386] on img "Zoom out on this image" at bounding box center [728, 423] width 1458 height 2193
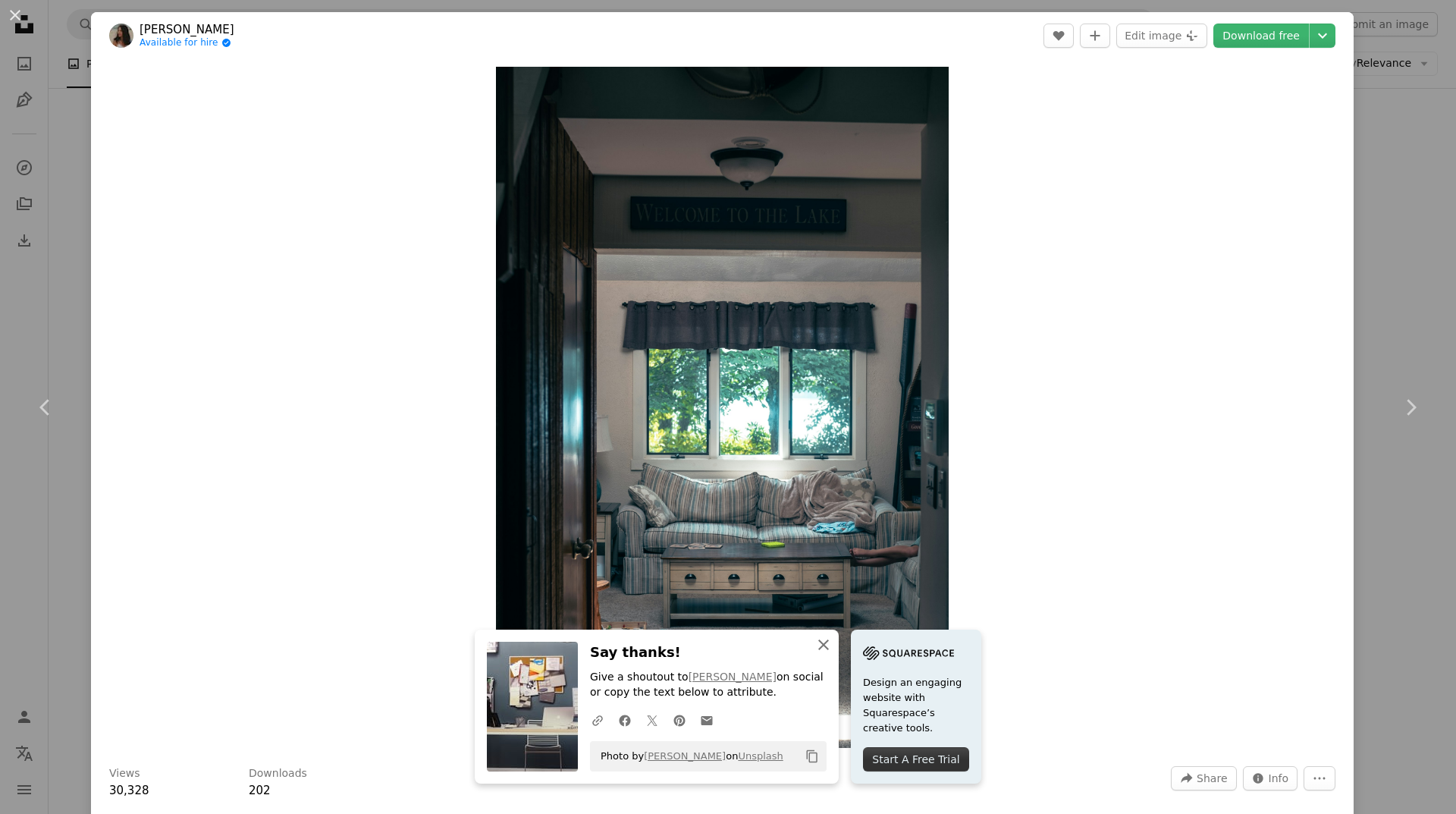
click at [818, 642] on icon "button" at bounding box center [823, 644] width 10 height 10
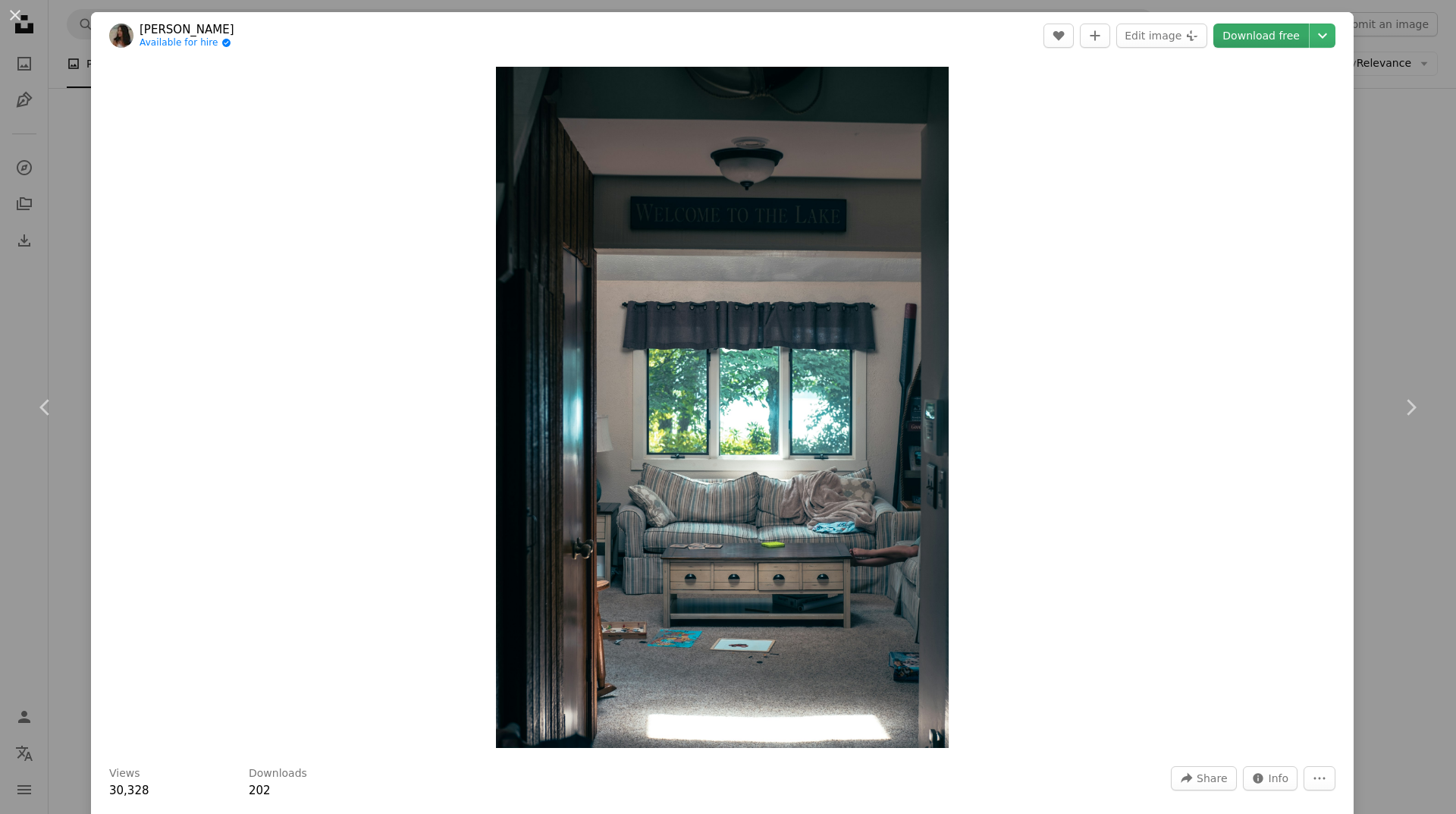
click at [1261, 34] on link "Download free" at bounding box center [1261, 35] width 95 height 24
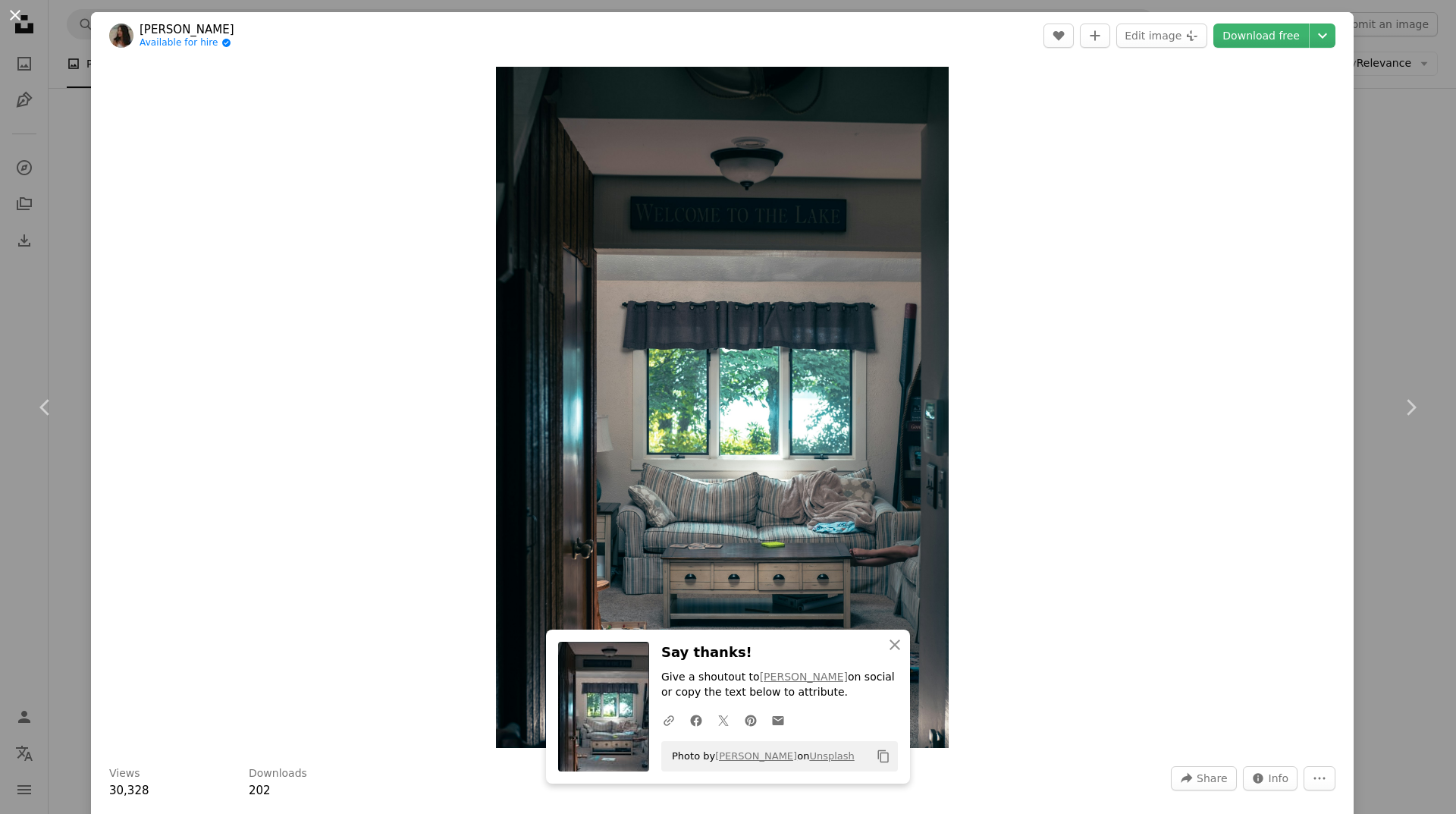
click at [13, 14] on button "An X shape" at bounding box center [15, 15] width 18 height 18
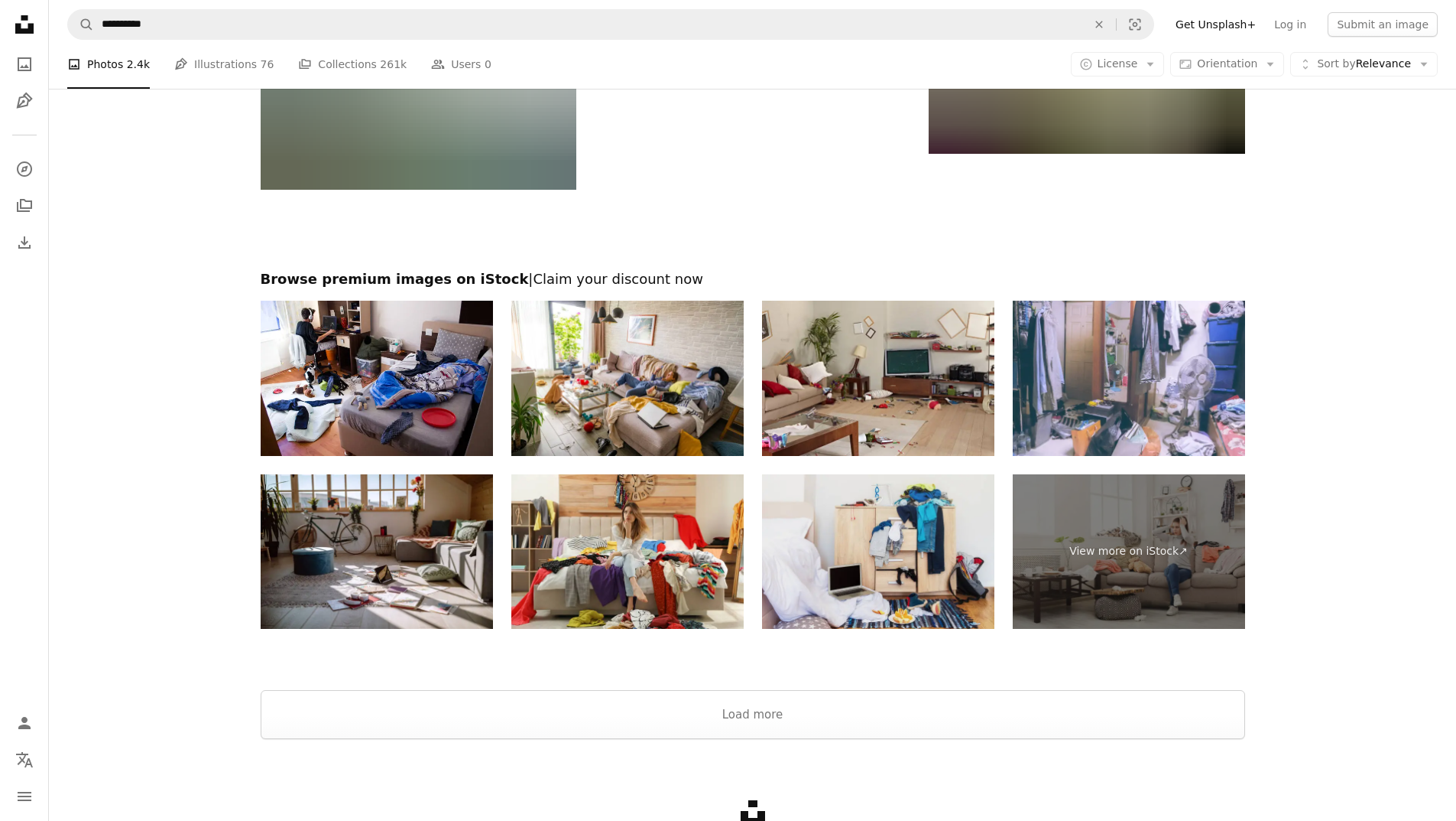
scroll to position [6824, 0]
